Goal: Information Seeking & Learning: Learn about a topic

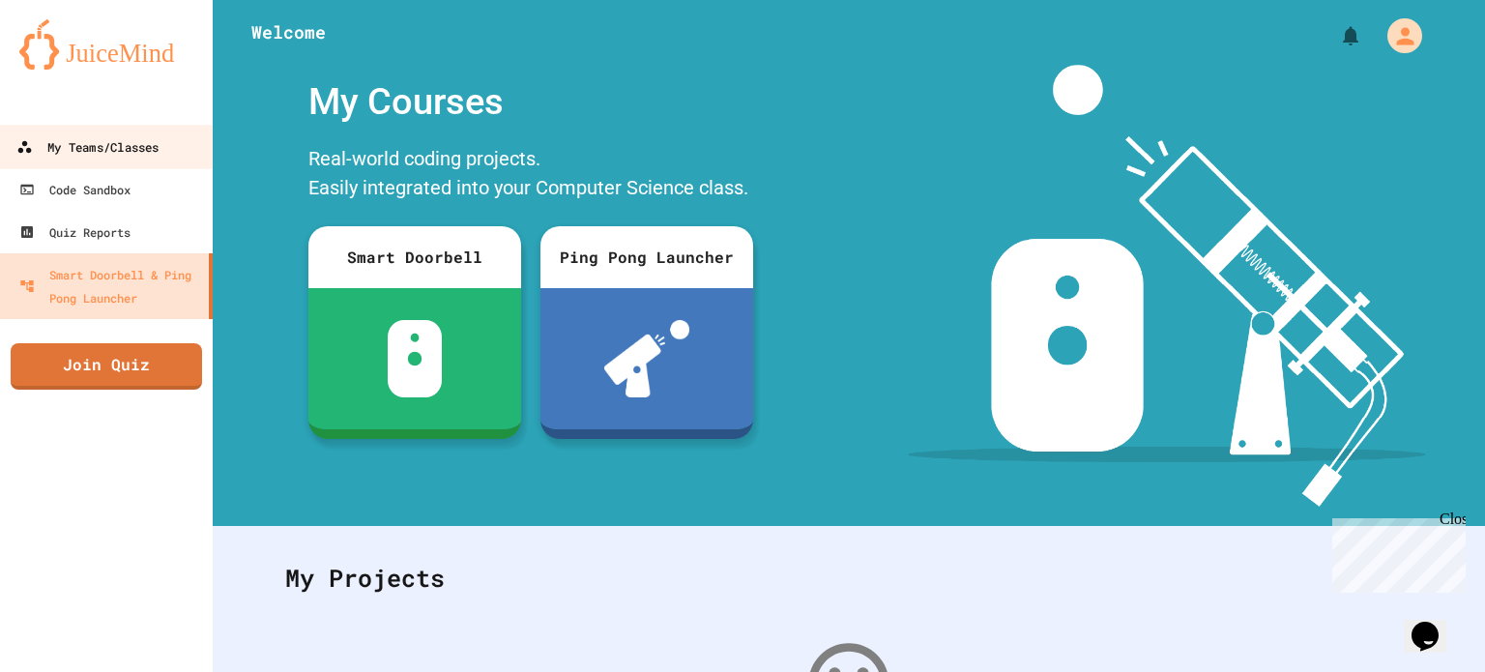
click at [154, 164] on link "My Teams/Classes" at bounding box center [106, 146] width 219 height 43
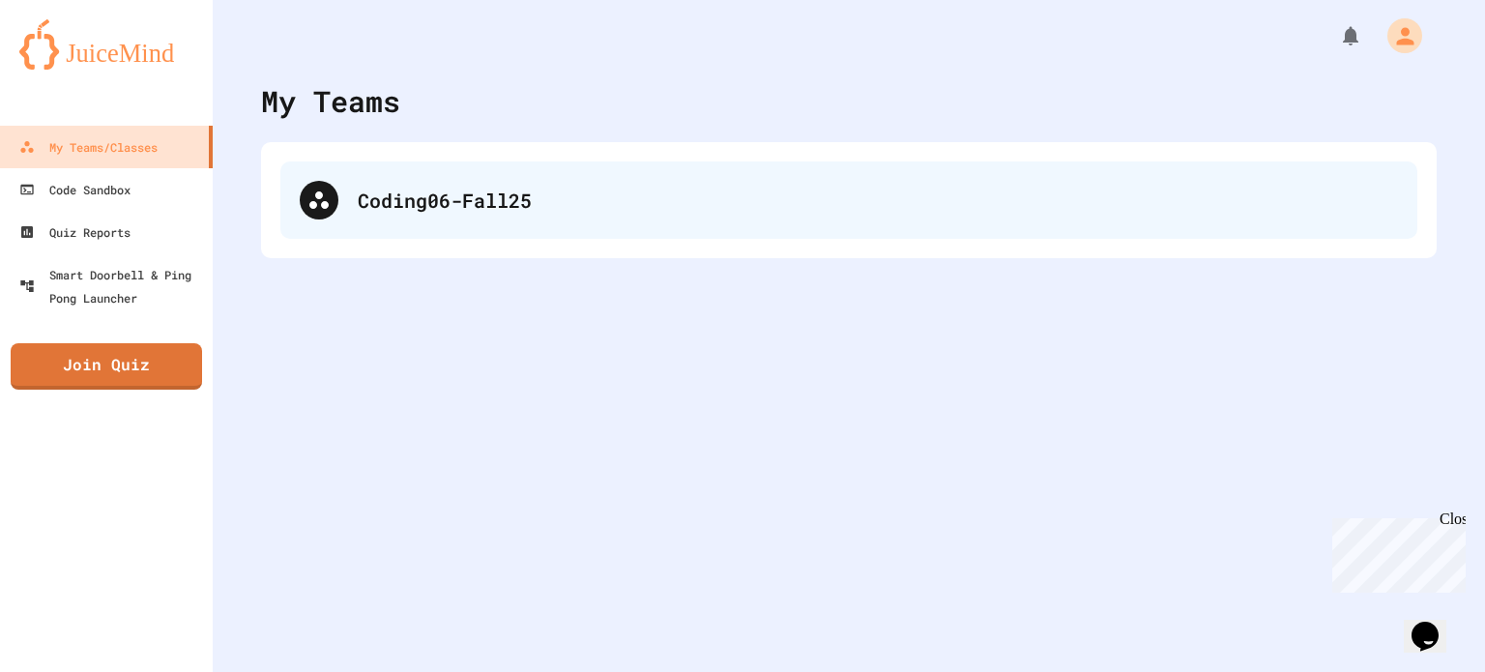
click at [399, 163] on div "Coding06-Fall25" at bounding box center [848, 199] width 1137 height 77
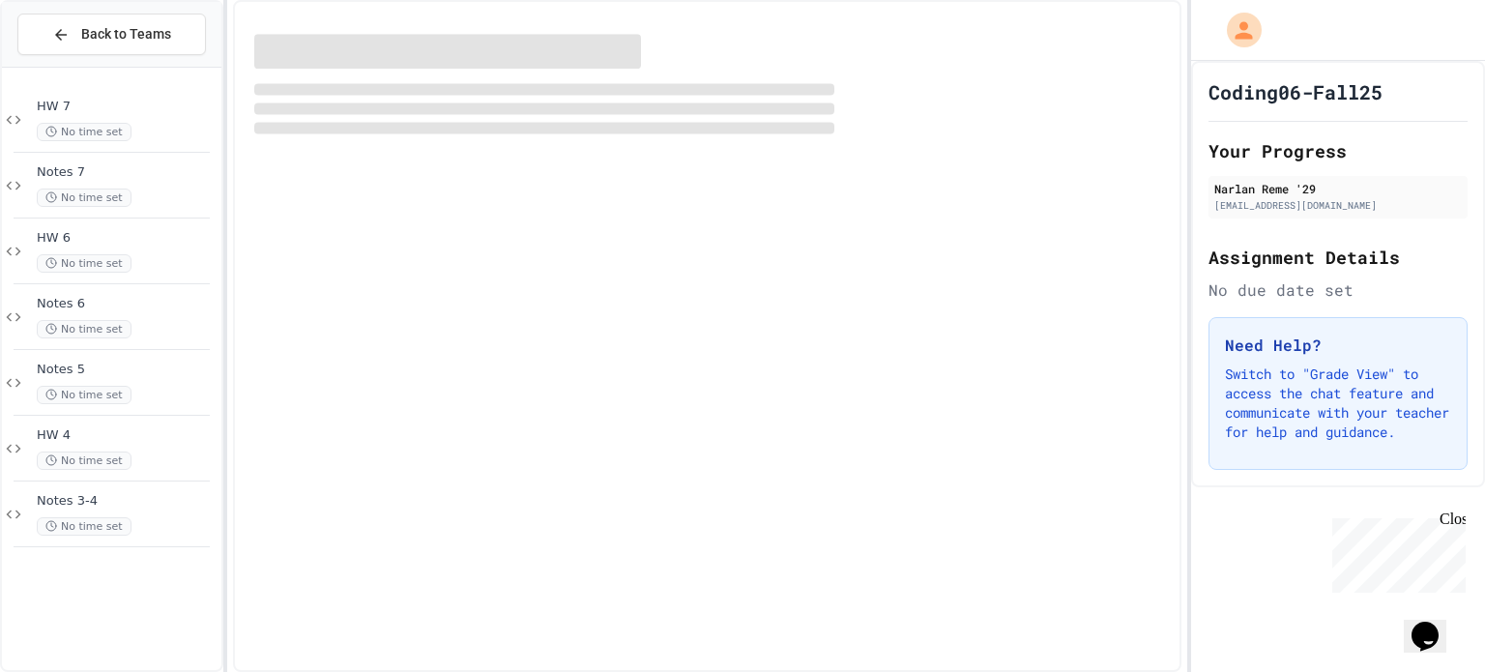
click at [1484, 286] on div "Coding06-Fall25 Your Progress Narlan Reme '29 [EMAIL_ADDRESS][DOMAIN_NAME] Assi…" at bounding box center [1338, 274] width 294 height 426
click at [1484, 299] on div "Coding06-Fall25 Your Progress Narlan Reme '29 [EMAIL_ADDRESS][DOMAIN_NAME] Assi…" at bounding box center [1338, 274] width 294 height 426
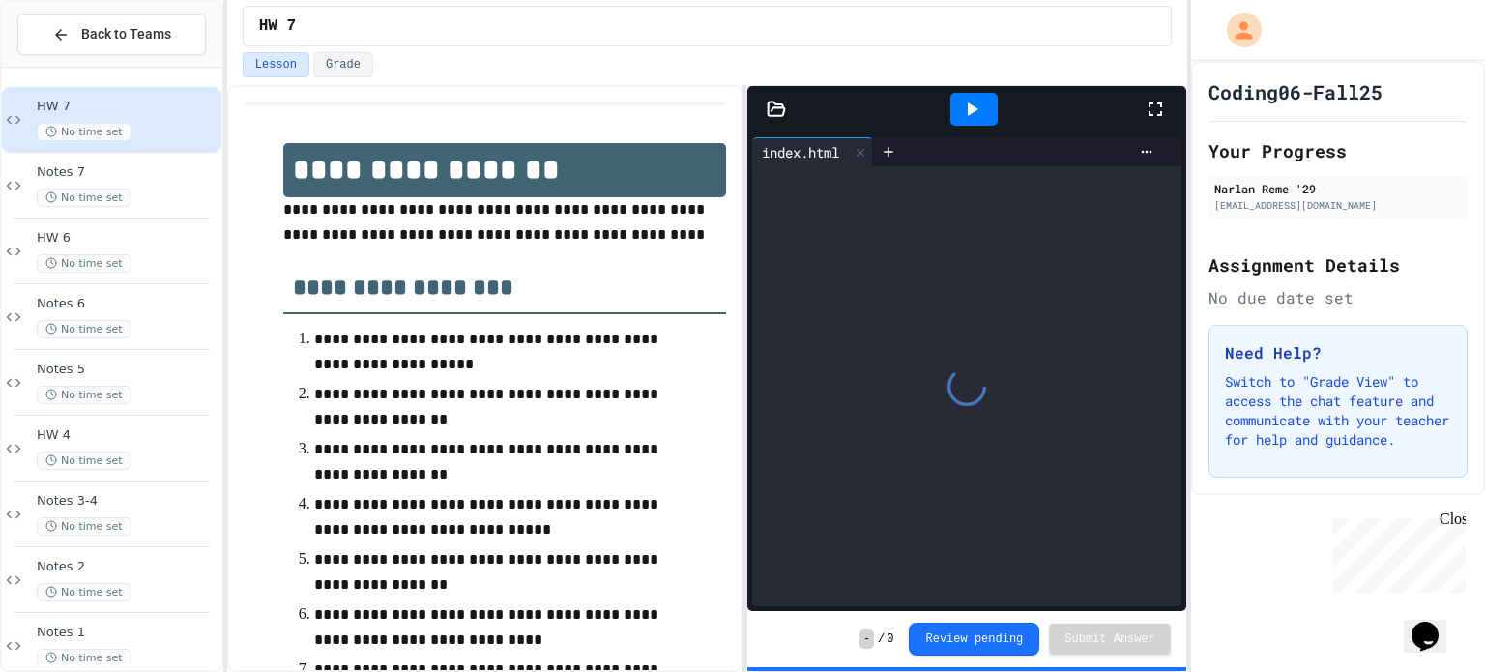
click at [1484, 292] on div "Coding06-Fall25 Your Progress Narlan Reme '29 [EMAIL_ADDRESS][DOMAIN_NAME] Assi…" at bounding box center [1338, 278] width 294 height 434
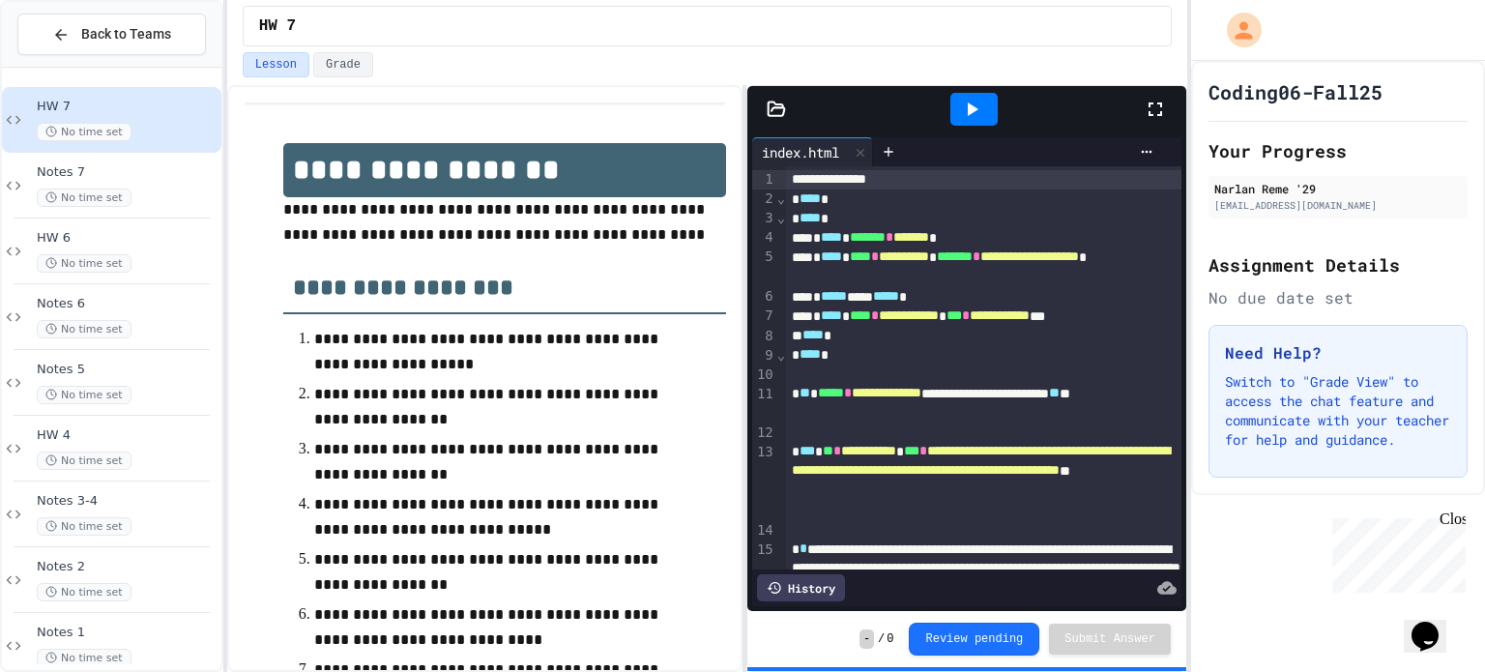
click at [986, 116] on div at bounding box center [973, 109] width 47 height 33
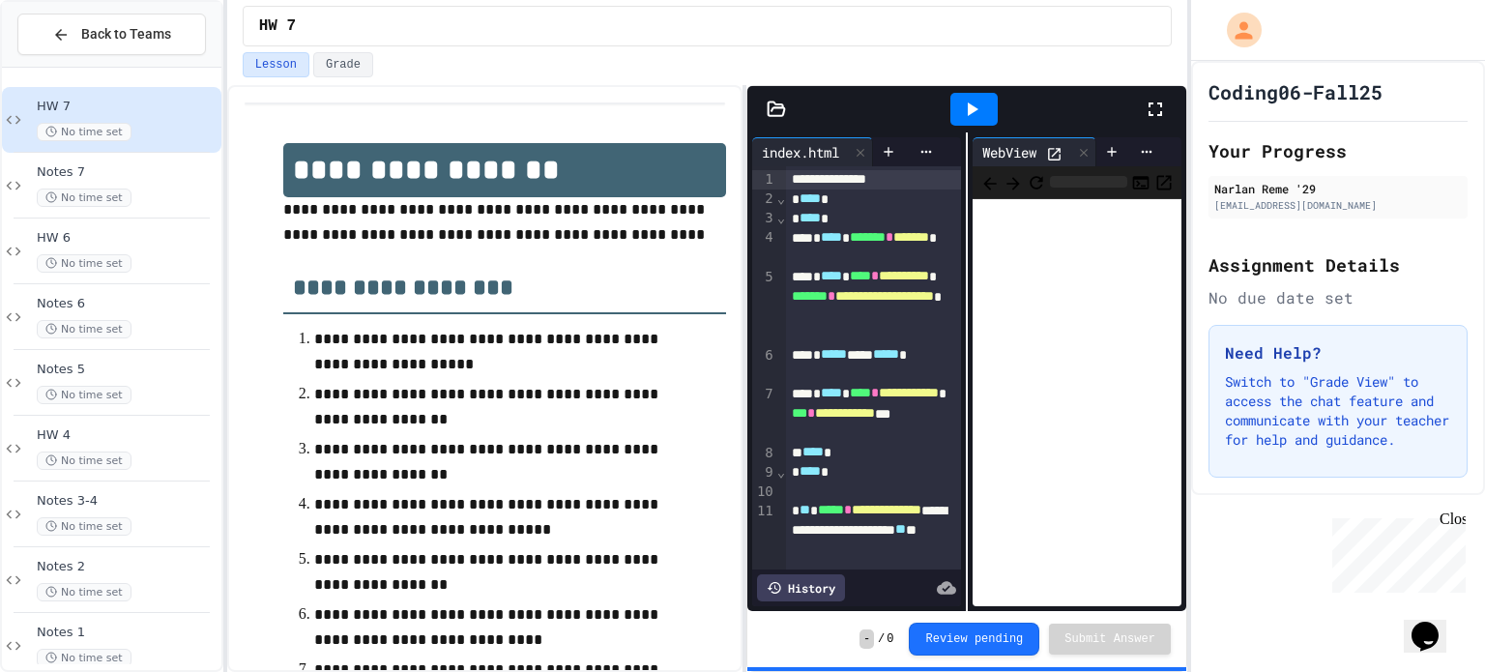
click at [1167, 108] on div at bounding box center [1165, 109] width 43 height 52
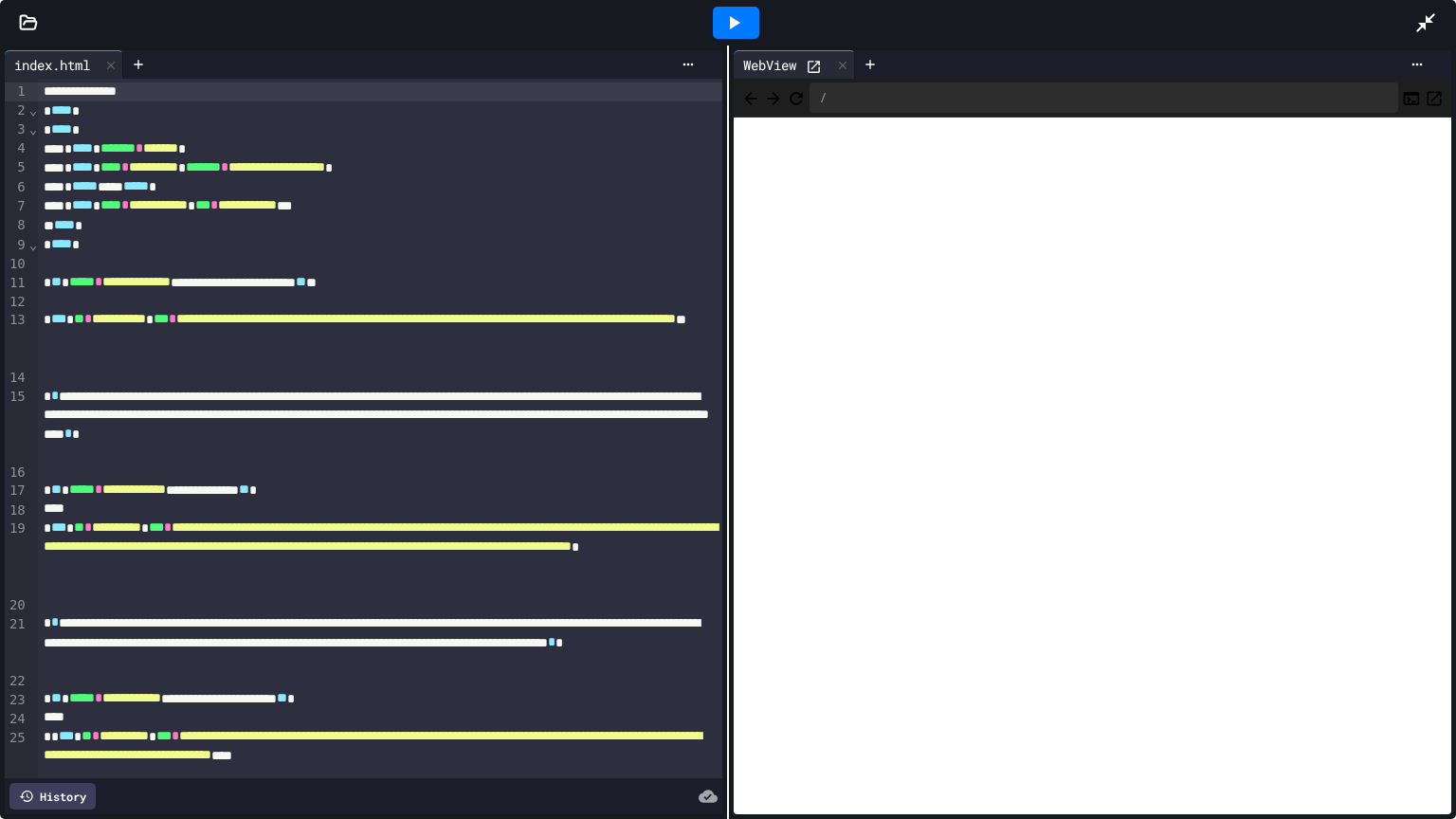
click at [1422, 23] on icon at bounding box center [1425, 23] width 19 height 19
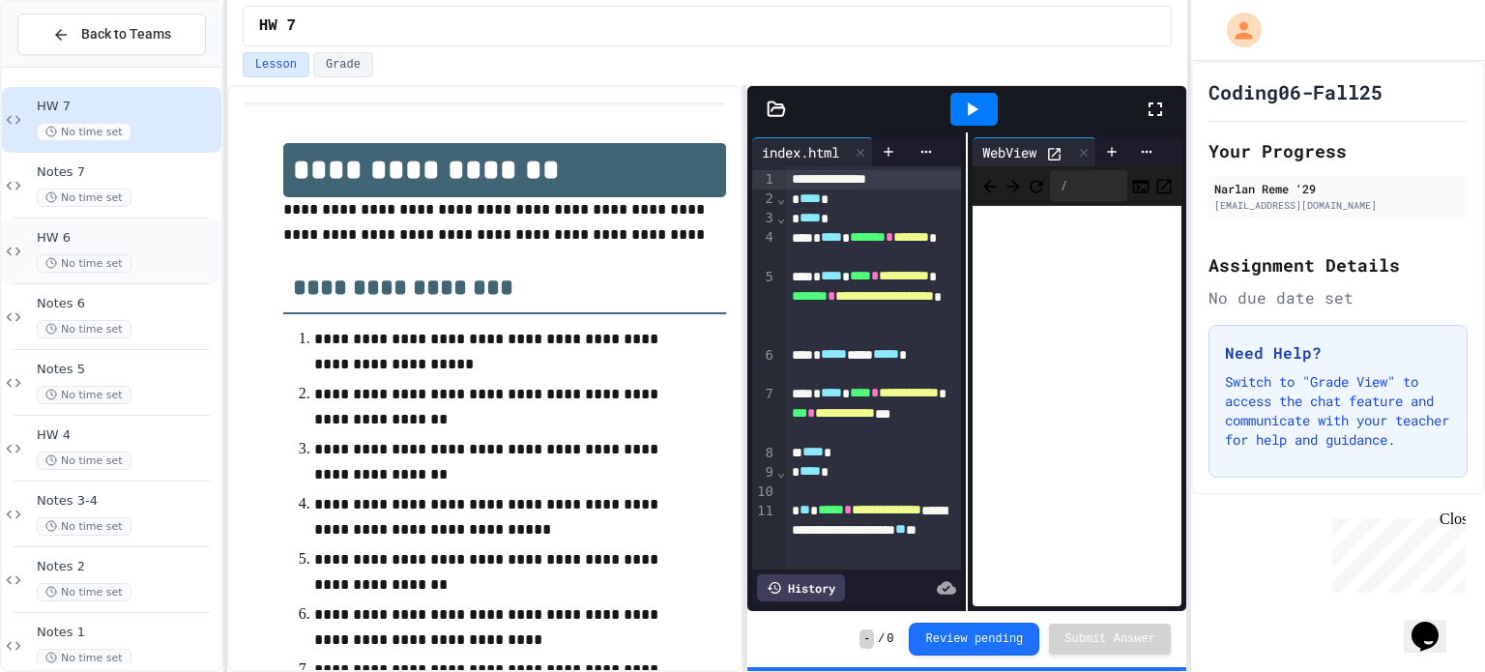
click at [120, 255] on span "No time set" at bounding box center [84, 263] width 95 height 18
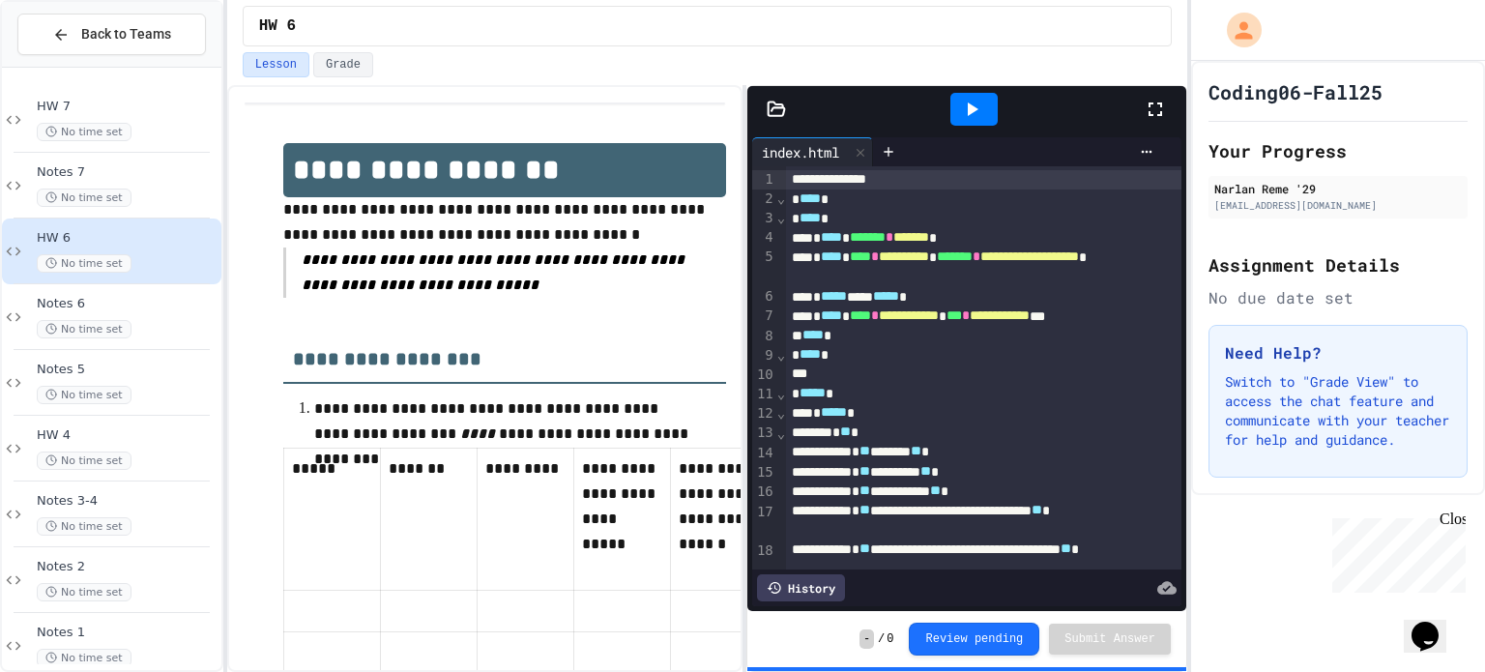
click at [1151, 112] on icon at bounding box center [1155, 109] width 23 height 23
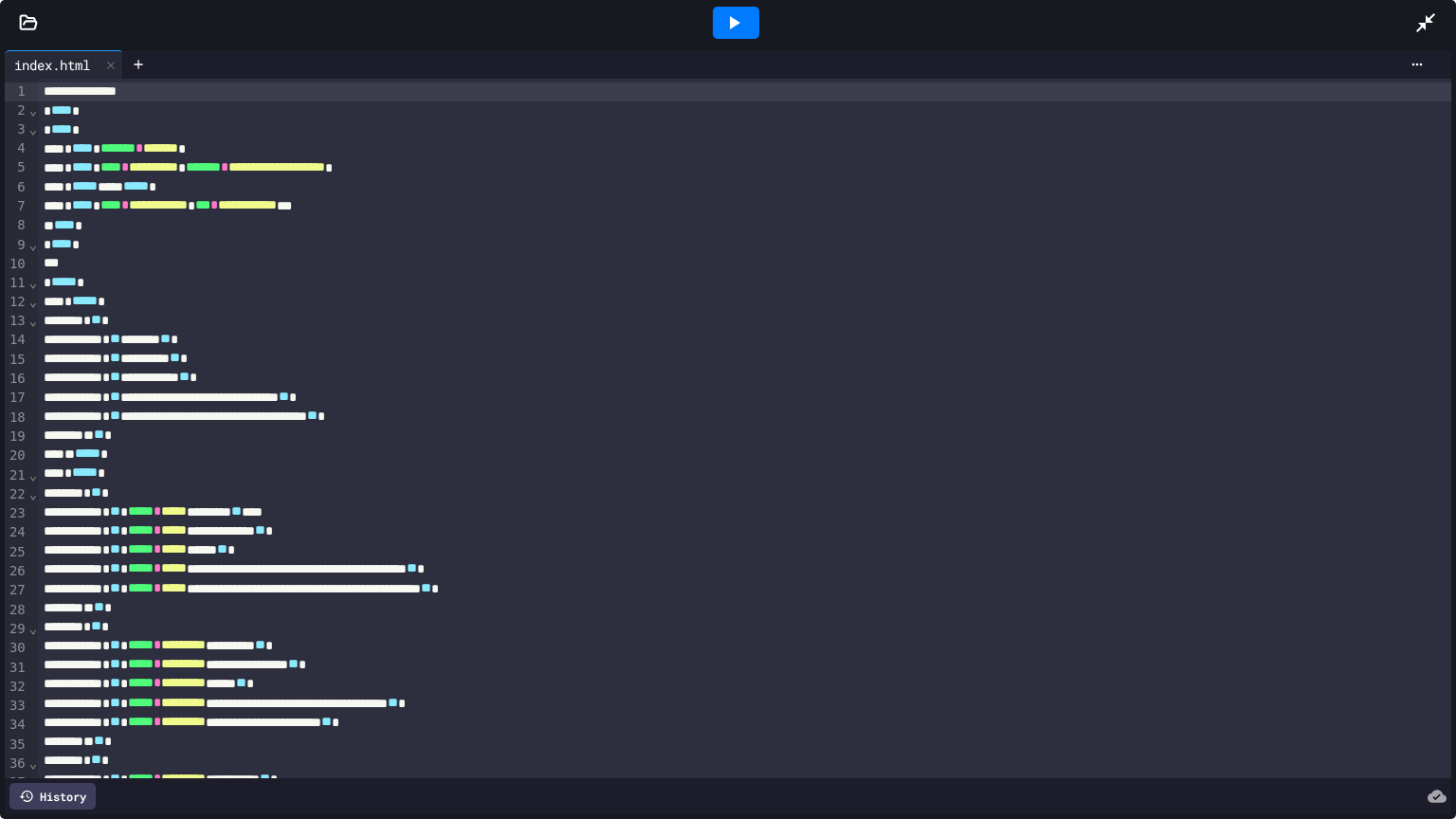
click at [721, 30] on div at bounding box center [735, 23] width 46 height 32
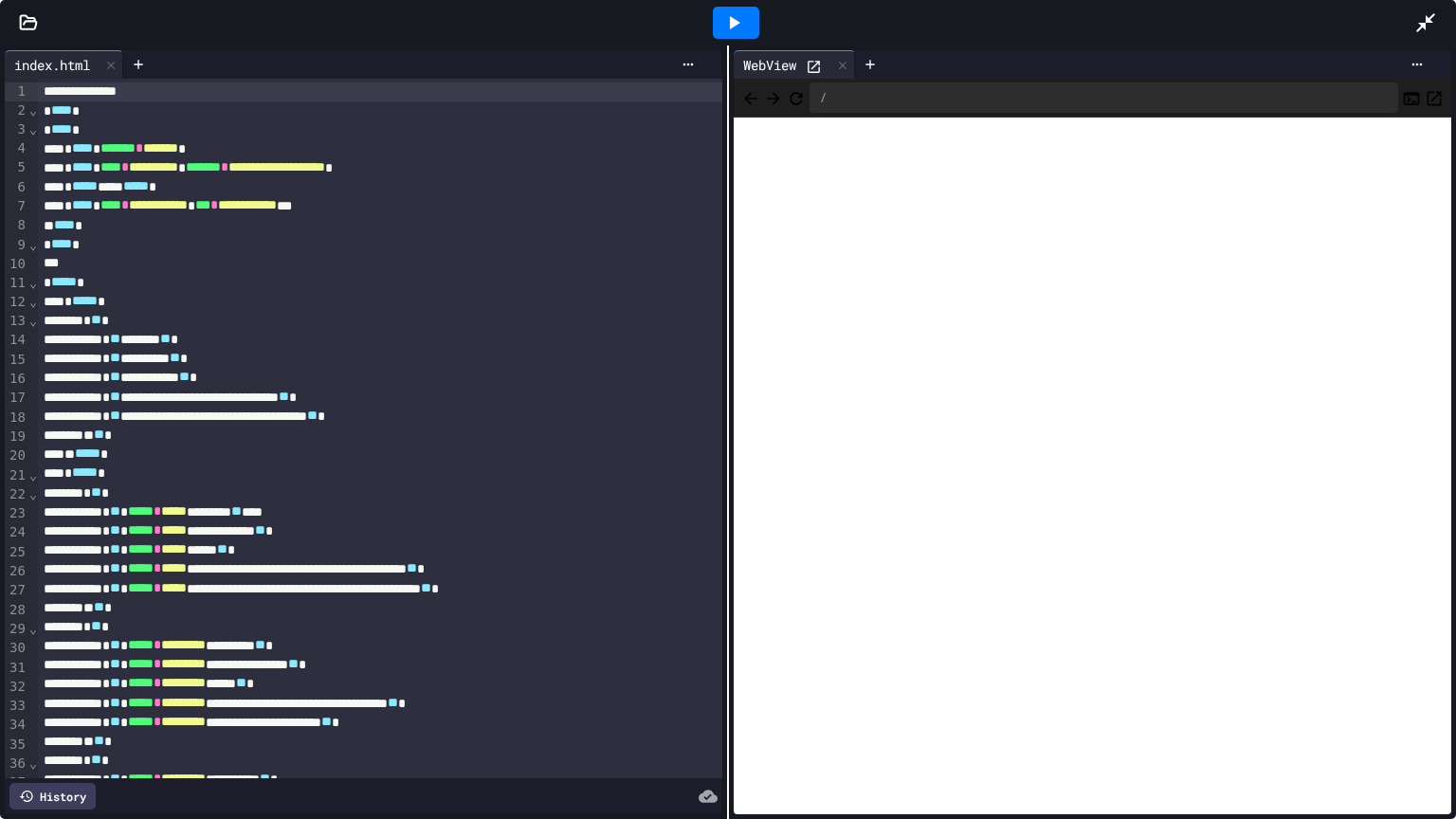
click at [1418, 29] on icon at bounding box center [1425, 23] width 19 height 19
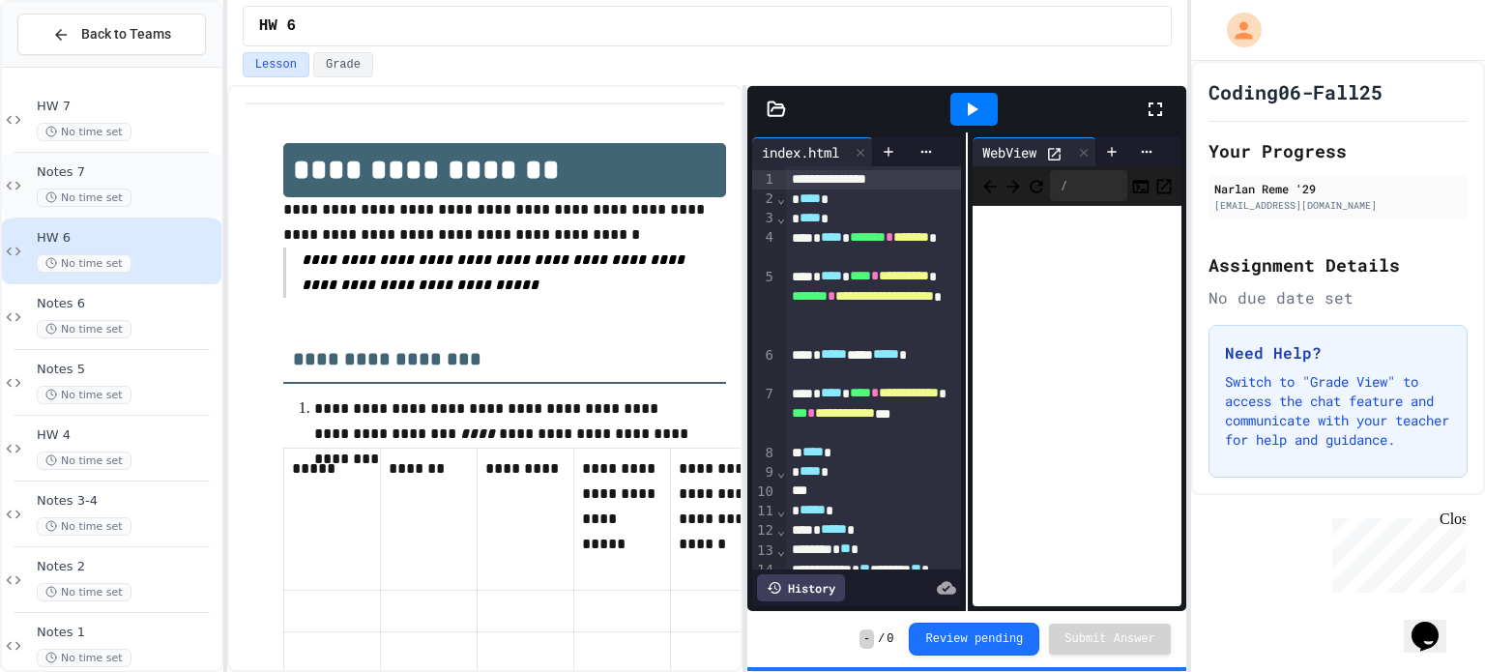
click at [132, 170] on span "Notes 7" at bounding box center [127, 172] width 181 height 16
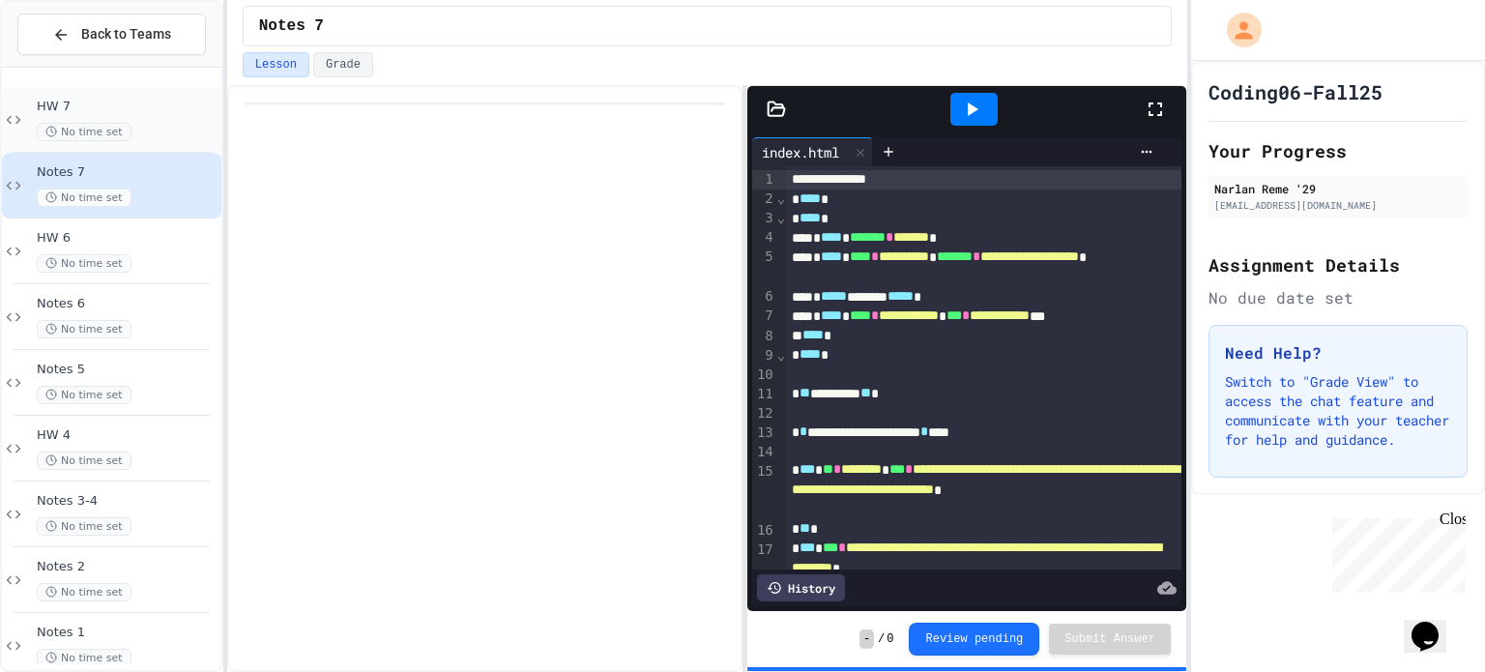
click at [147, 114] on div "HW 7 No time set" at bounding box center [127, 120] width 181 height 43
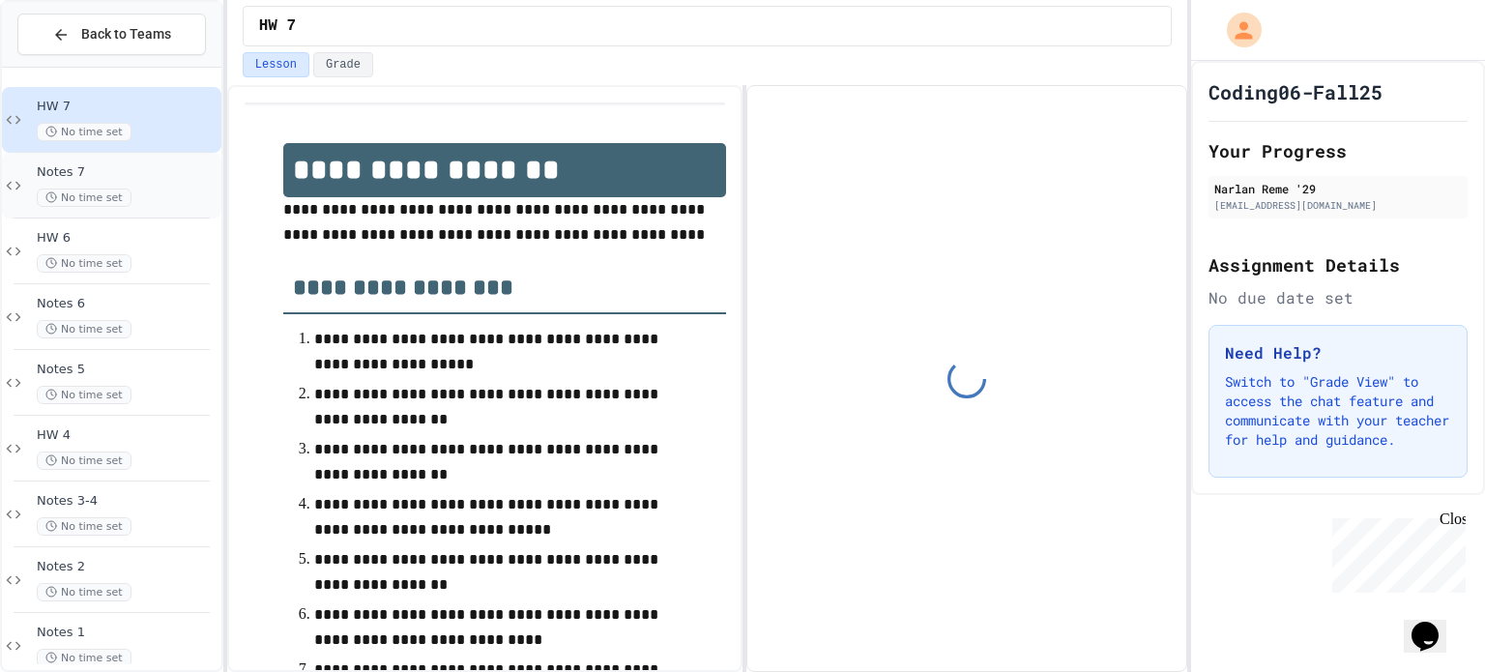
click at [140, 177] on span "Notes 7" at bounding box center [127, 172] width 181 height 16
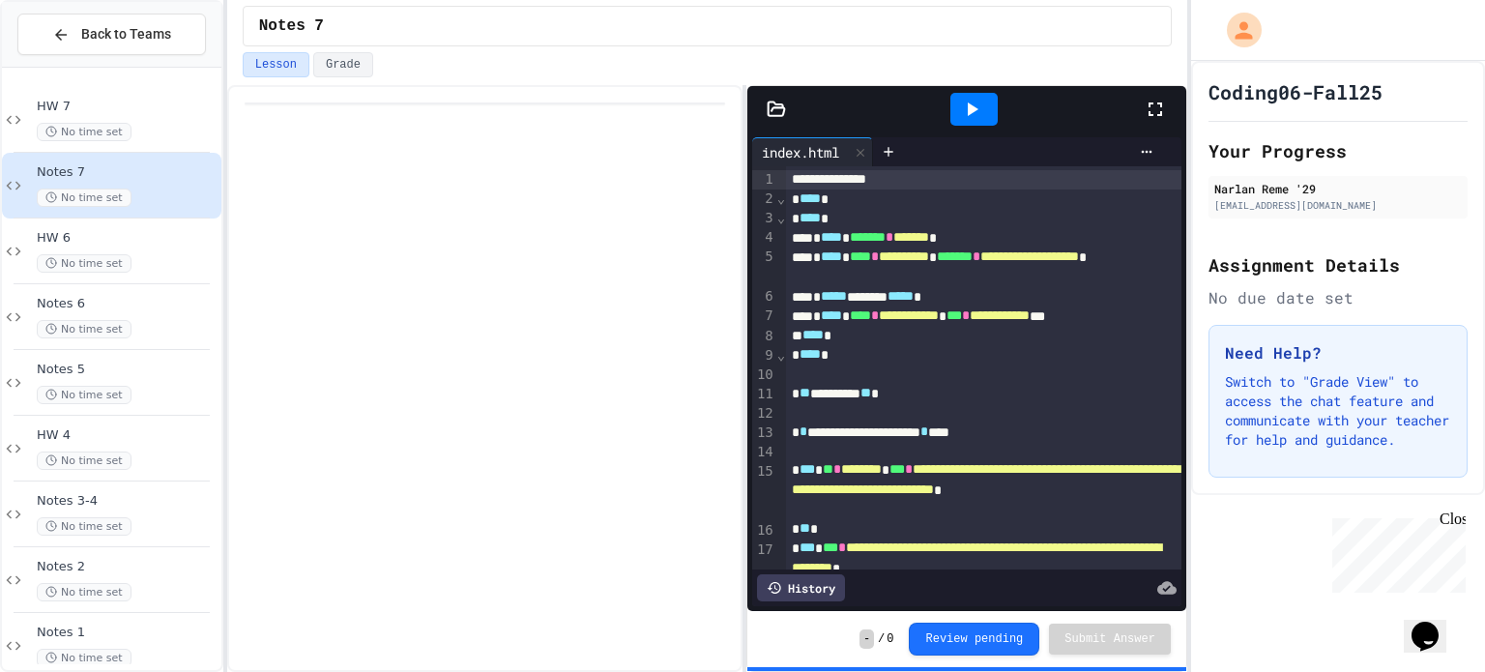
click at [973, 111] on icon at bounding box center [973, 109] width 11 height 14
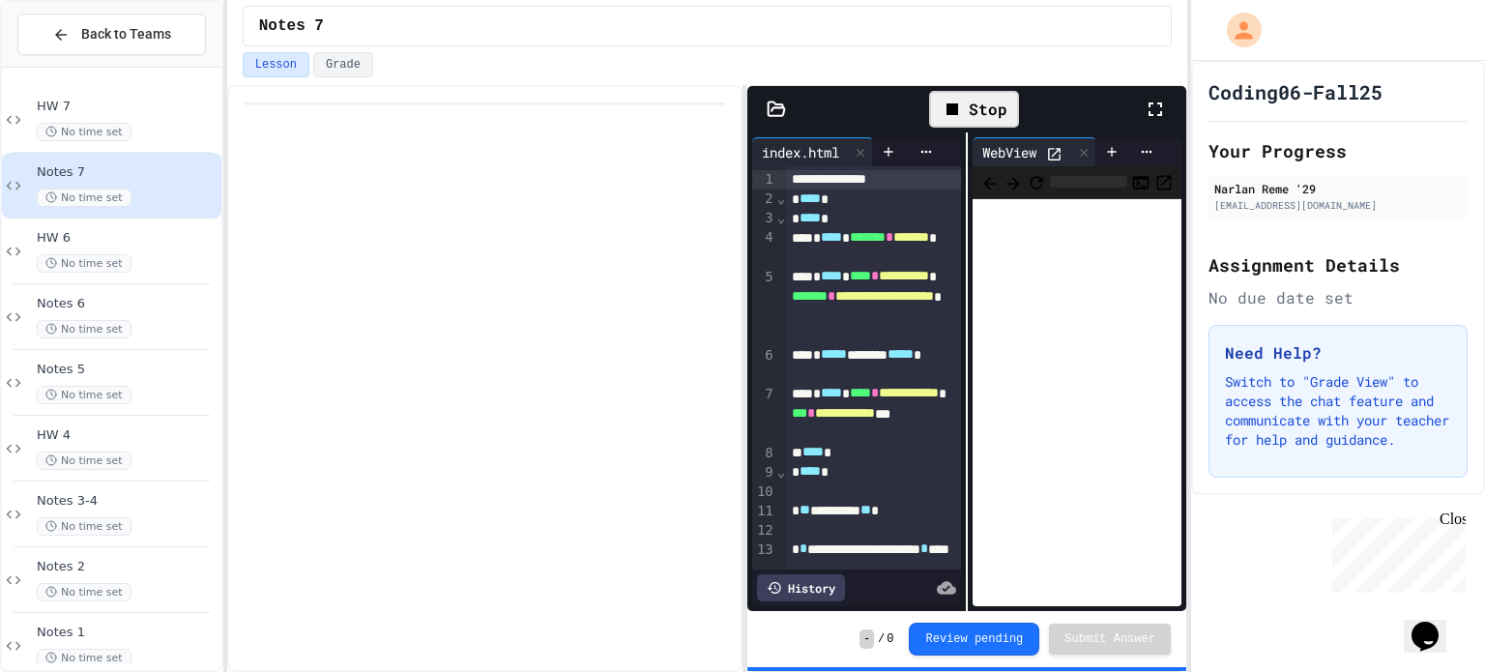
click at [1152, 108] on icon at bounding box center [1155, 109] width 23 height 23
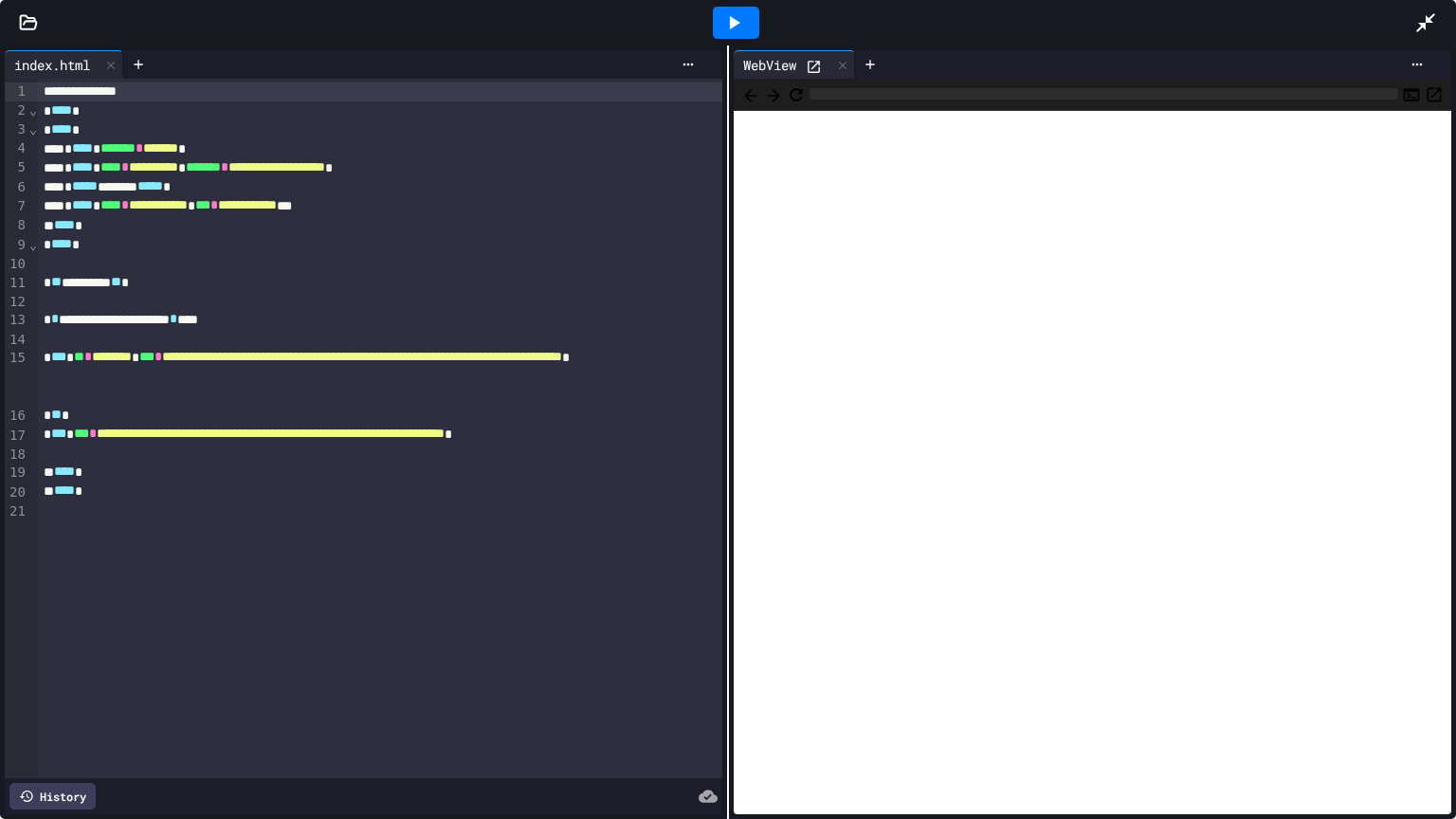
click at [1421, 38] on div at bounding box center [1434, 23] width 42 height 51
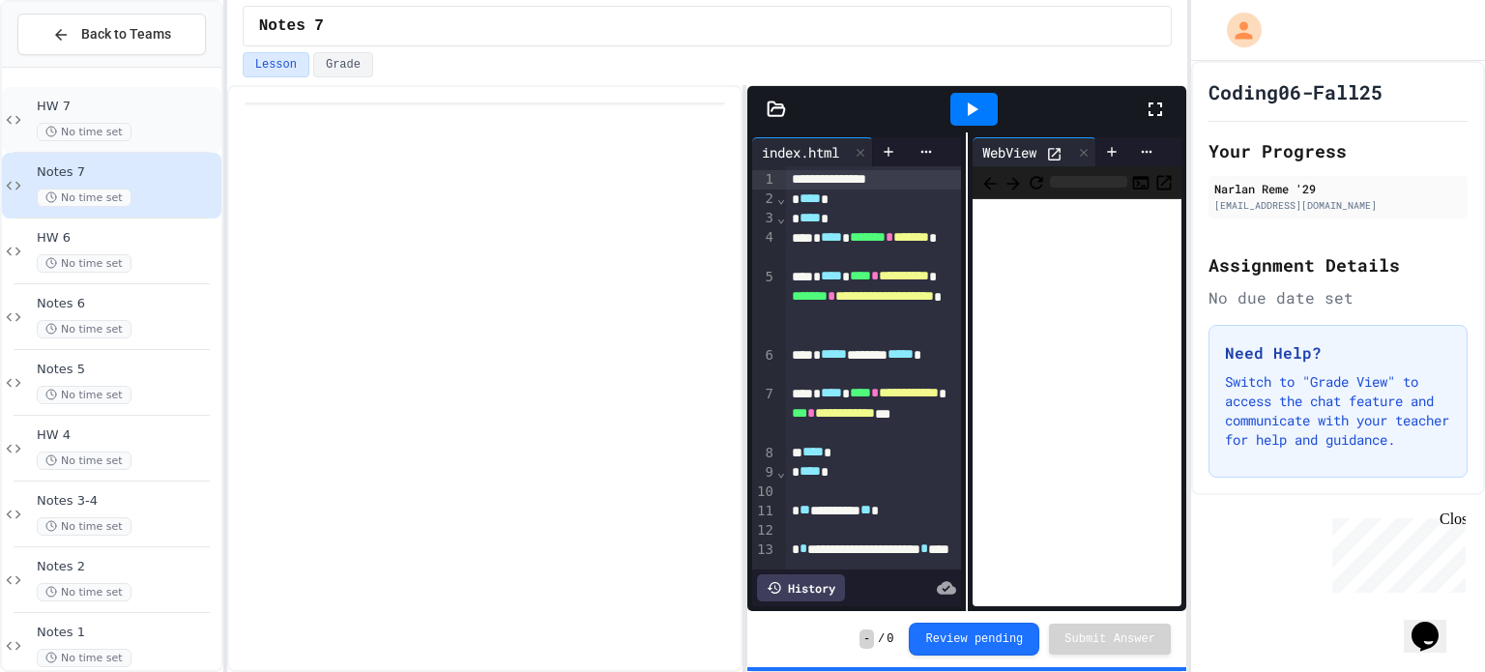
click at [111, 101] on span "HW 7" at bounding box center [127, 107] width 181 height 16
